Goal: Transaction & Acquisition: Download file/media

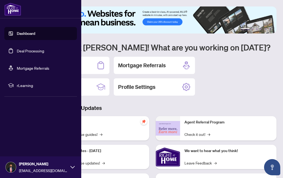
click at [17, 53] on link "Deal Processing" at bounding box center [30, 50] width 27 height 5
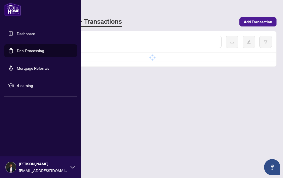
click at [31, 50] on link "Deal Processing" at bounding box center [30, 50] width 27 height 5
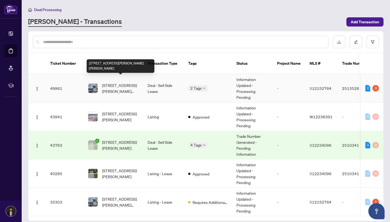
click at [126, 84] on span "[STREET_ADDRESS][PERSON_NAME][PERSON_NAME]" at bounding box center [120, 88] width 37 height 12
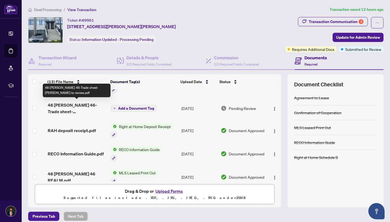
scroll to position [41, 0]
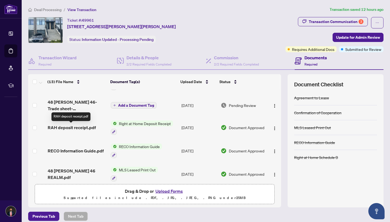
click at [82, 128] on span "RAH deposit receipt.pdf" at bounding box center [72, 127] width 48 height 6
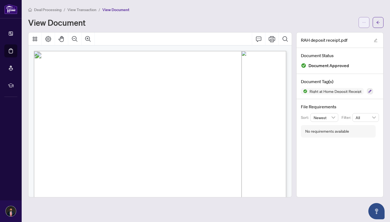
click at [283, 22] on icon "ellipsis" at bounding box center [364, 23] width 4 height 4
click at [283, 37] on span "Download" at bounding box center [344, 34] width 41 height 6
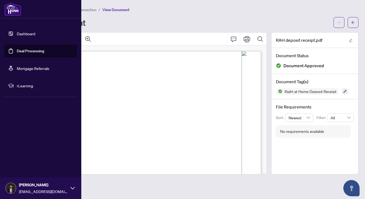
click at [17, 51] on link "Deal Processing" at bounding box center [30, 50] width 27 height 5
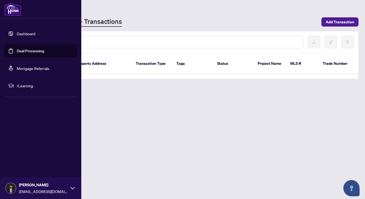
click at [32, 51] on link "Deal Processing" at bounding box center [30, 50] width 27 height 5
